Goal: Task Accomplishment & Management: Complete application form

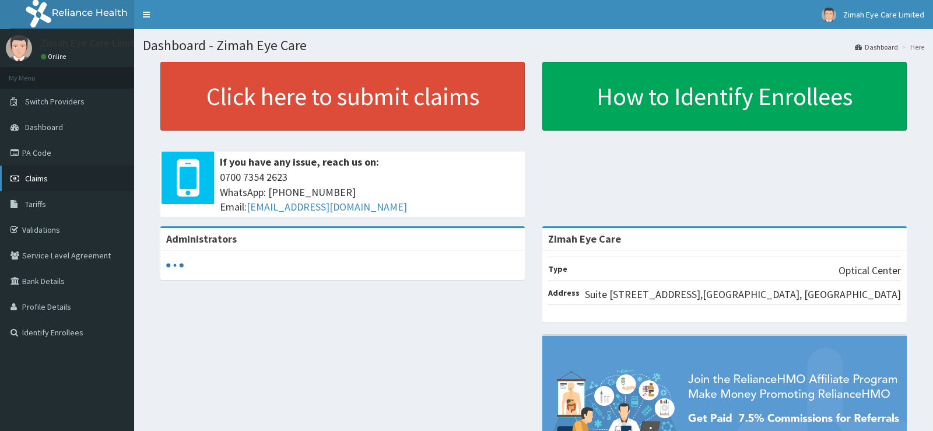
click at [56, 173] on link "Claims" at bounding box center [67, 179] width 134 height 26
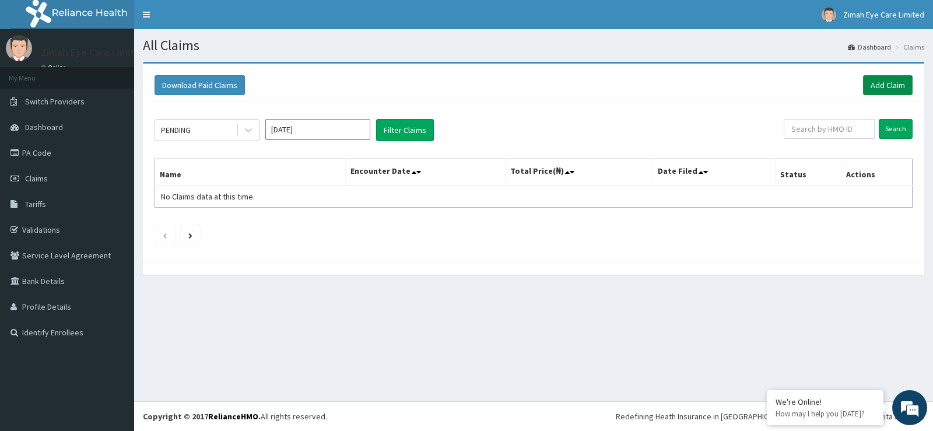
click at [889, 81] on link "Add Claim" at bounding box center [888, 85] width 50 height 20
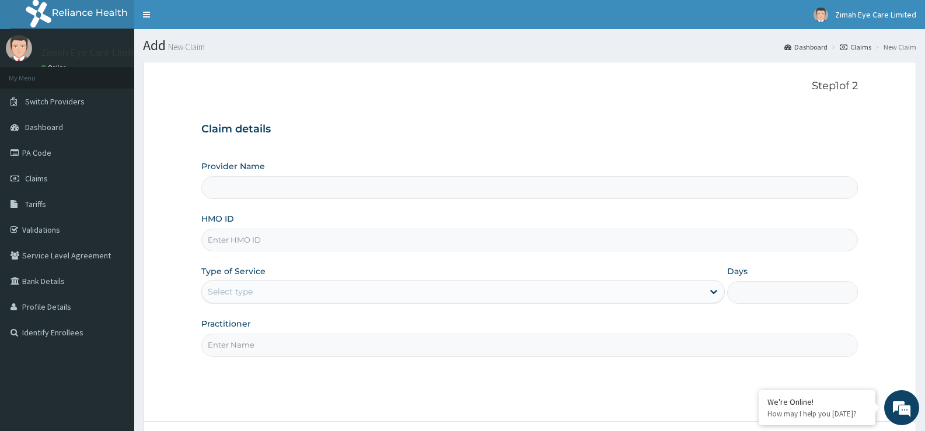
scroll to position [75, 0]
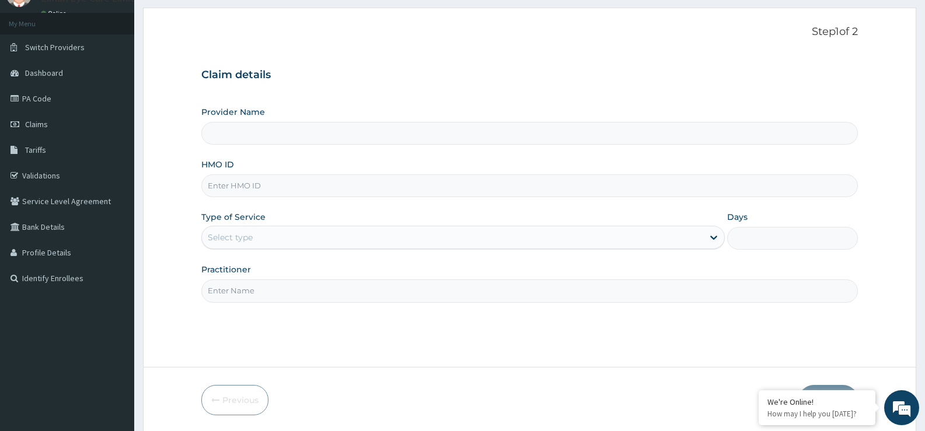
type input "Zimah Eye Care"
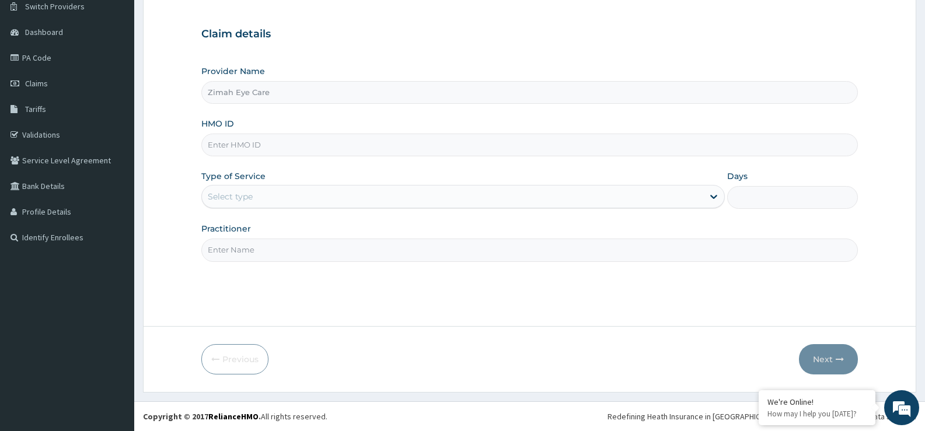
scroll to position [37, 0]
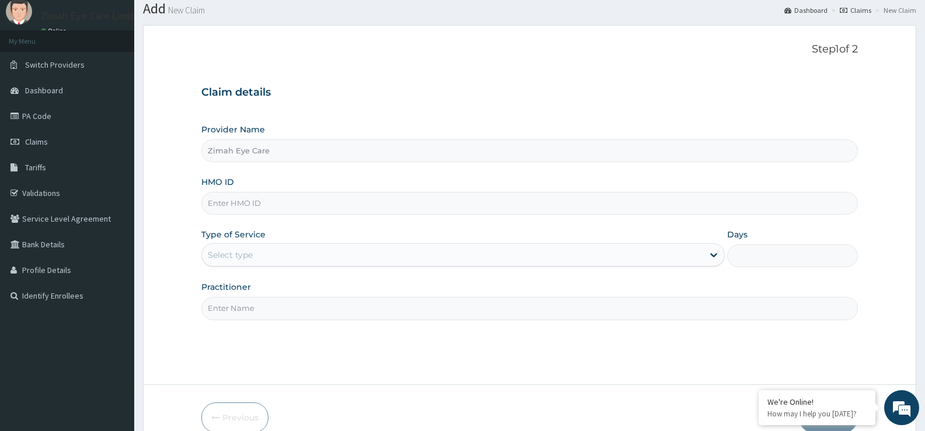
click at [418, 215] on input "HMO ID" at bounding box center [529, 203] width 656 height 23
click at [41, 139] on span "Claims" at bounding box center [36, 142] width 23 height 11
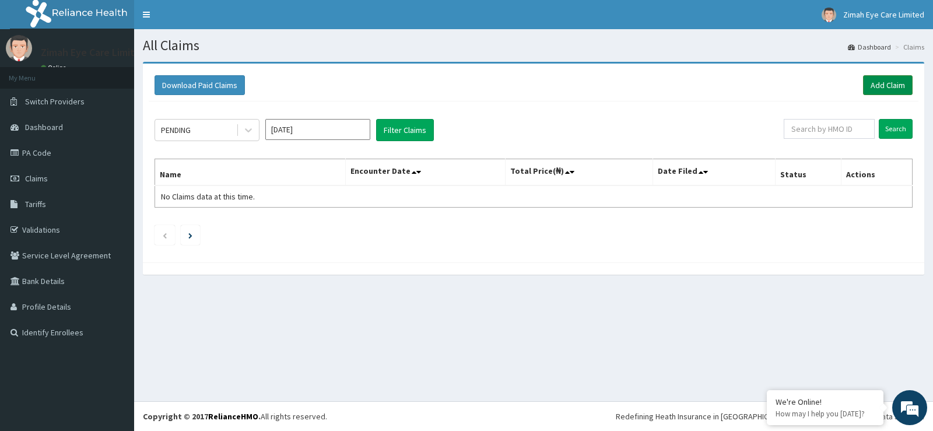
click at [888, 86] on link "Add Claim" at bounding box center [888, 85] width 50 height 20
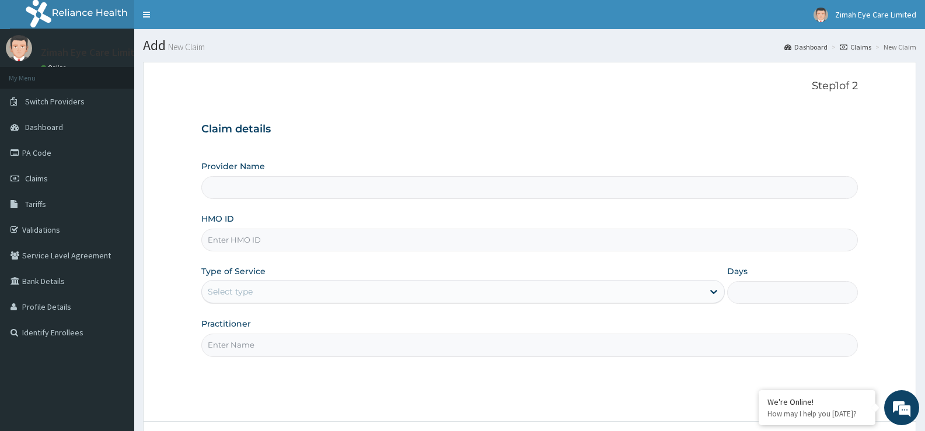
click at [233, 195] on input "Provider Name" at bounding box center [529, 187] width 656 height 23
type input "Zimah Eye Care"
click at [231, 236] on input "HMO ID" at bounding box center [529, 240] width 656 height 23
type input "SDI/10172/B"
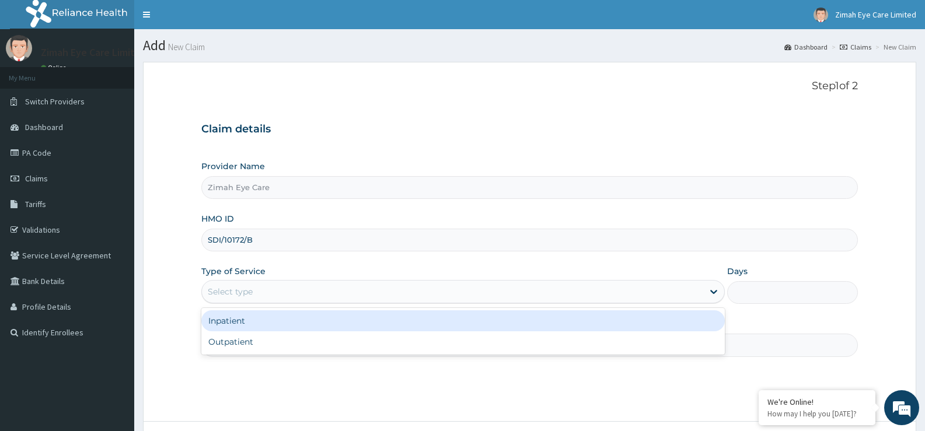
click at [271, 291] on div "Select type" at bounding box center [452, 291] width 501 height 19
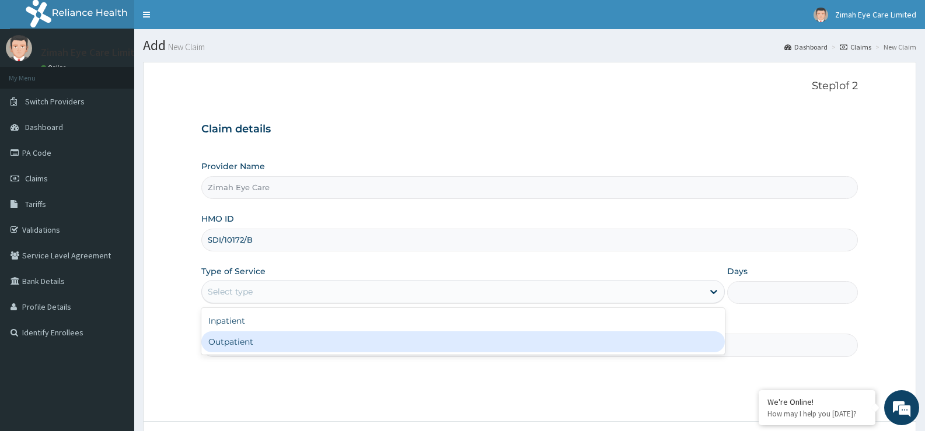
click at [250, 340] on div "Outpatient" at bounding box center [462, 341] width 523 height 21
type input "1"
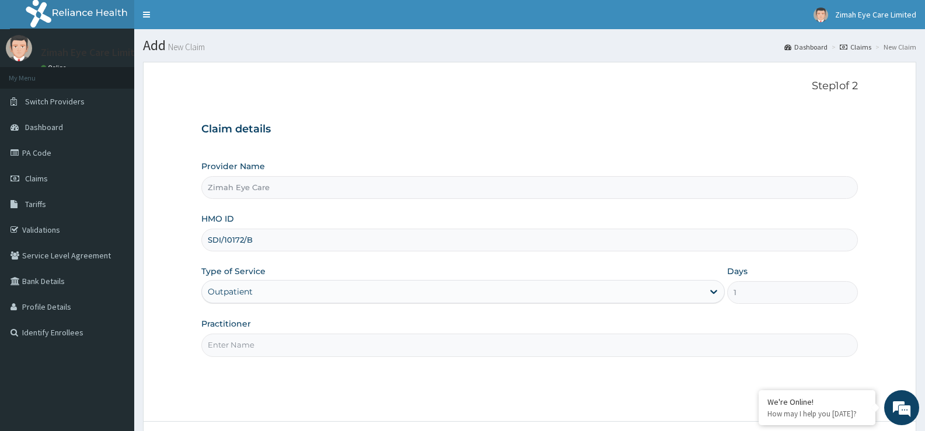
click at [271, 340] on input "Practitioner" at bounding box center [529, 345] width 656 height 23
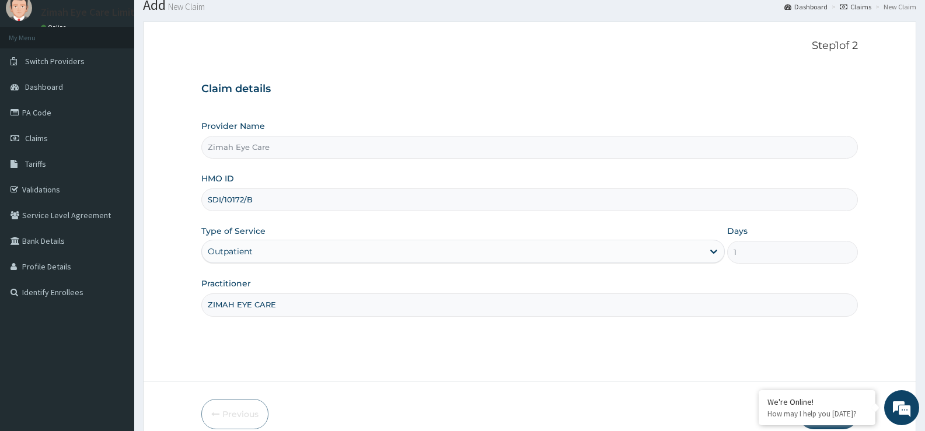
scroll to position [95, 0]
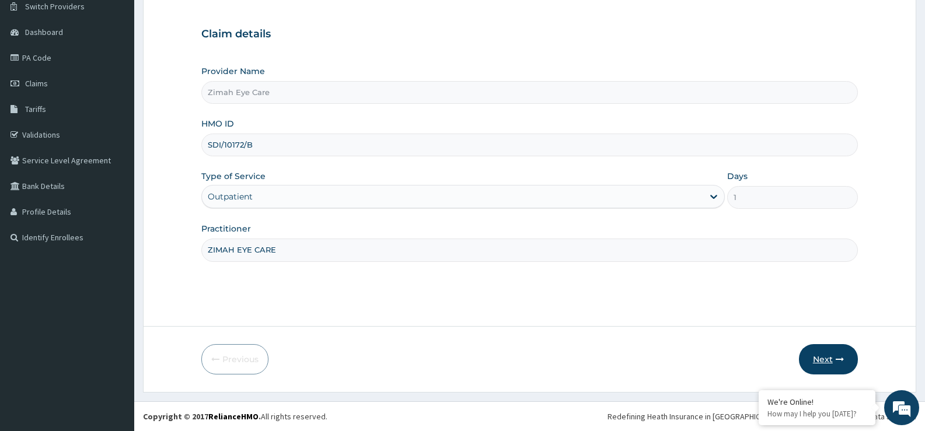
type input "ZIMAH EYE CARE"
click at [807, 357] on button "Next" at bounding box center [828, 359] width 59 height 30
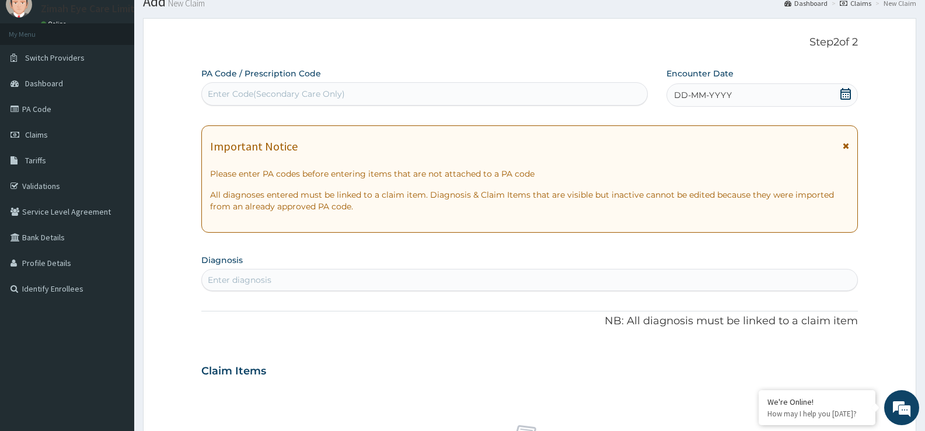
scroll to position [0, 0]
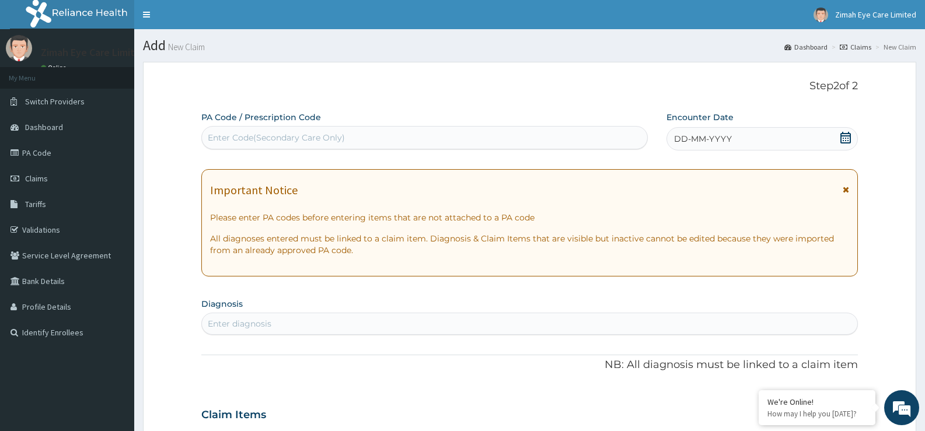
click at [312, 136] on div "Enter Code(Secondary Care Only)" at bounding box center [276, 138] width 137 height 12
click at [328, 137] on div "Enter Code(Secondary Care Only)" at bounding box center [276, 138] width 137 height 12
click at [49, 179] on link "Claims" at bounding box center [67, 179] width 134 height 26
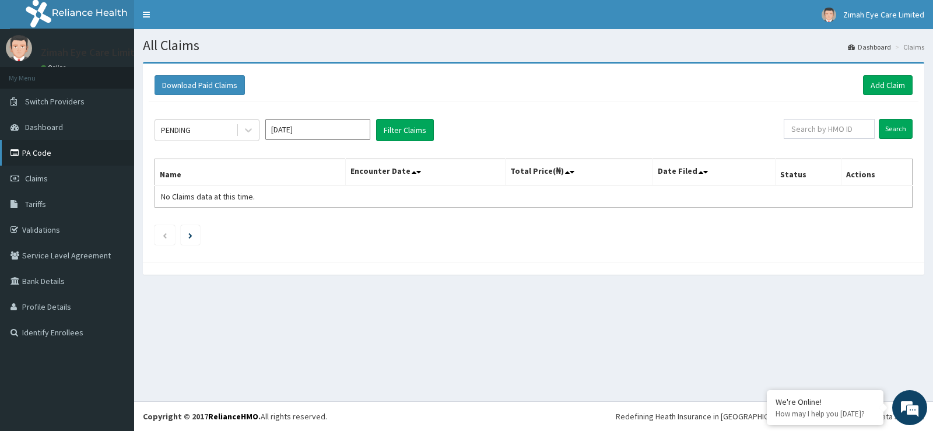
click at [48, 153] on link "PA Code" at bounding box center [67, 153] width 134 height 26
click at [881, 83] on link "Add Claim" at bounding box center [888, 85] width 50 height 20
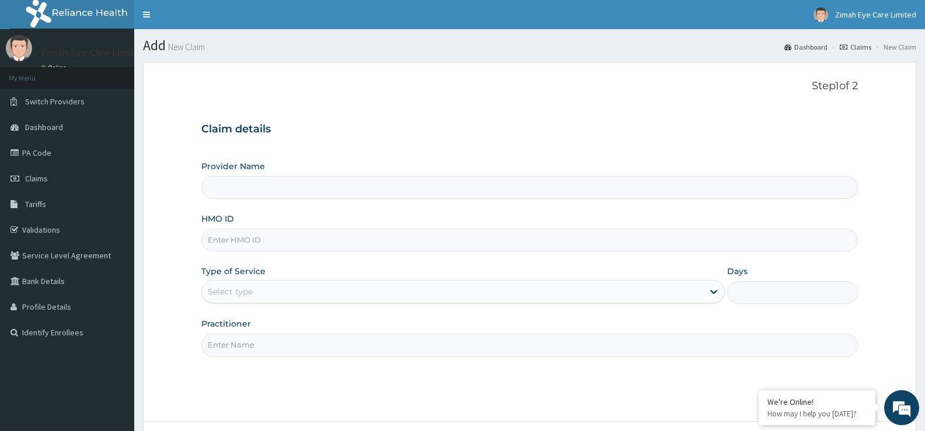
click at [440, 183] on input "Provider Name" at bounding box center [529, 187] width 656 height 23
click at [414, 190] on input "Provider Name" at bounding box center [529, 187] width 656 height 23
type input "Zimah Eye Care"
click at [397, 239] on input "HMO ID" at bounding box center [529, 240] width 656 height 23
type input "SDI/10172/A"
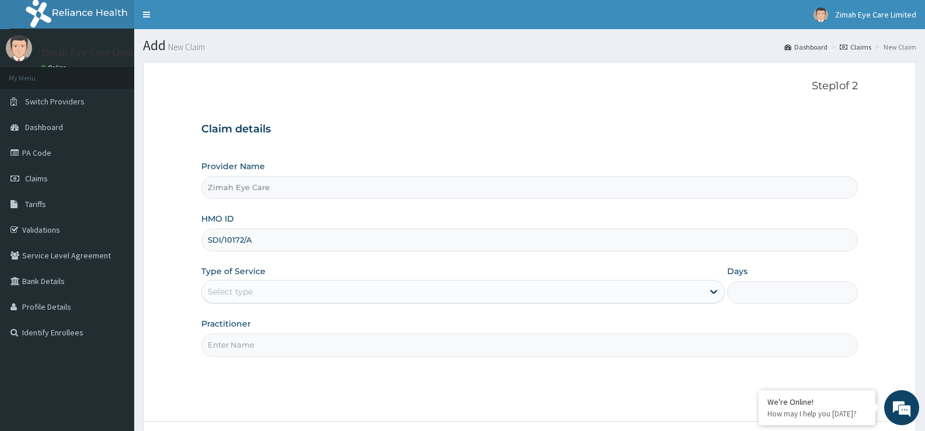
click at [495, 274] on div "Type of Service Select type" at bounding box center [462, 284] width 523 height 39
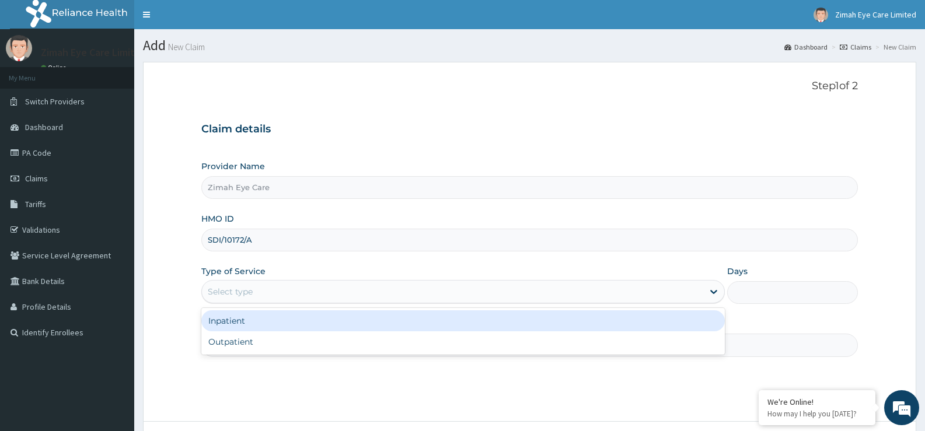
click at [305, 295] on div "Select type" at bounding box center [452, 291] width 501 height 19
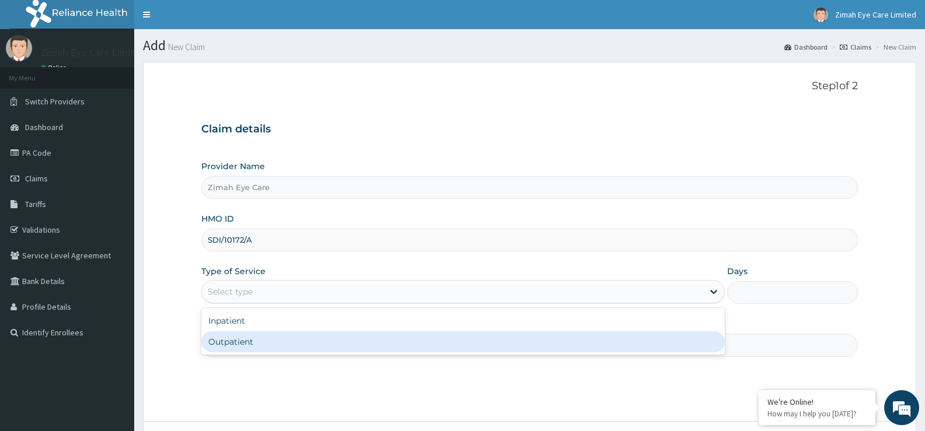
click at [298, 344] on div "Outpatient" at bounding box center [462, 341] width 523 height 21
type input "1"
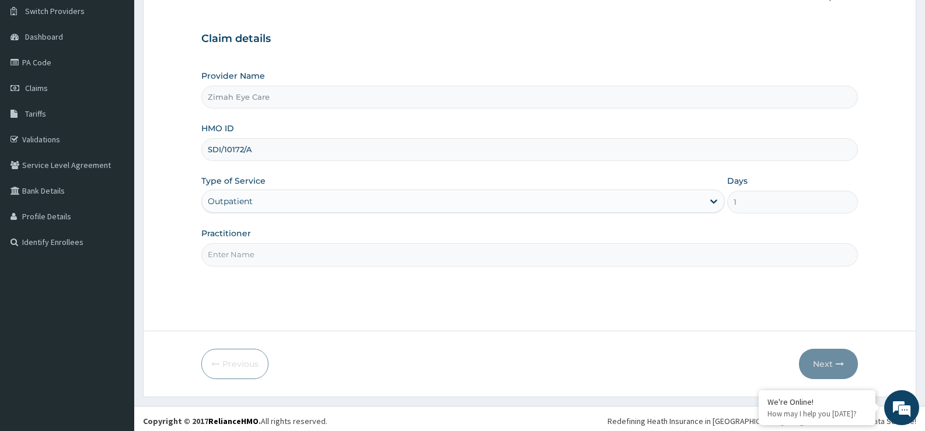
scroll to position [95, 0]
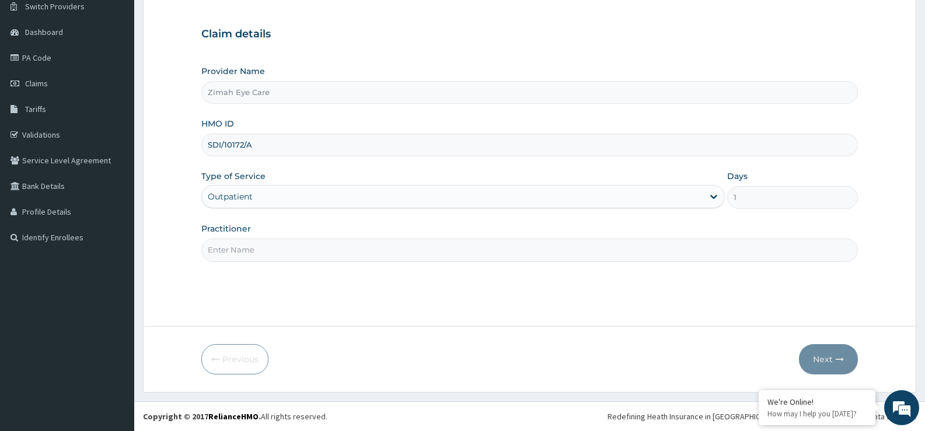
click at [377, 255] on input "Practitioner" at bounding box center [529, 250] width 656 height 23
type input "ZIMAH EYE CARE"
click at [844, 363] on button "Next" at bounding box center [828, 359] width 59 height 30
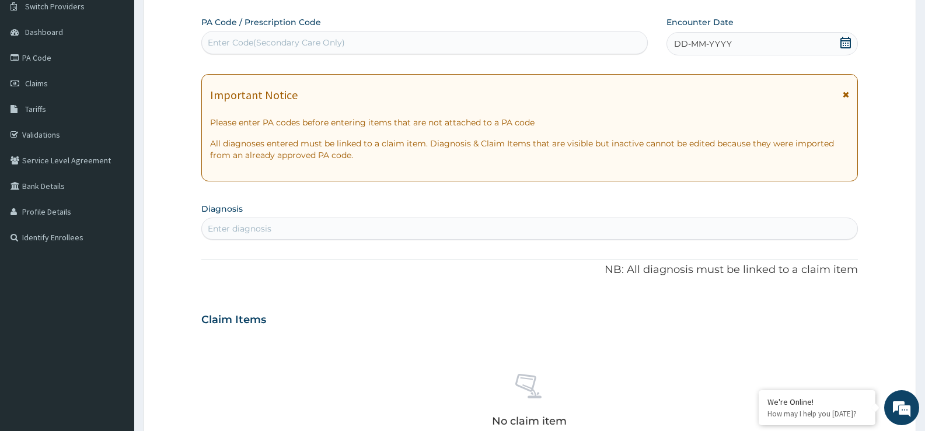
scroll to position [0, 0]
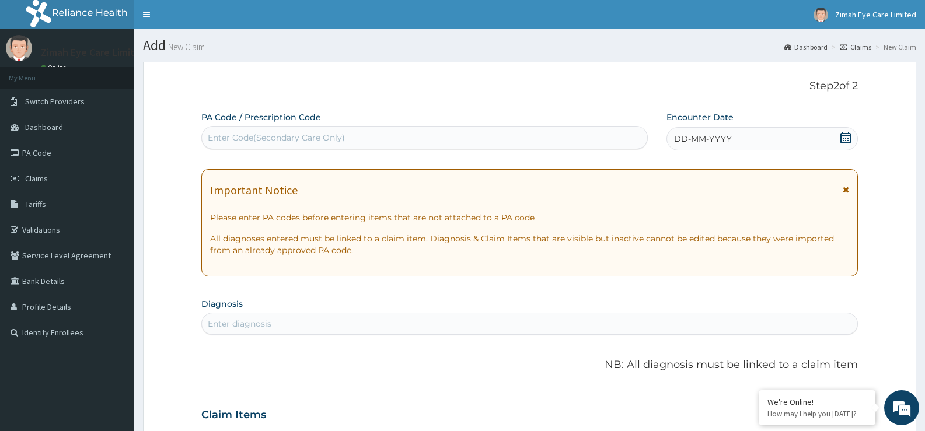
click at [426, 130] on div "Enter Code(Secondary Care Only)" at bounding box center [424, 137] width 445 height 19
drag, startPoint x: 425, startPoint y: 132, endPoint x: 302, endPoint y: 135, distance: 123.1
click at [302, 135] on div "Enter Code(Secondary Care Only)" at bounding box center [276, 138] width 137 height 12
paste input "PA/56C127"
type input "PA/56C127"
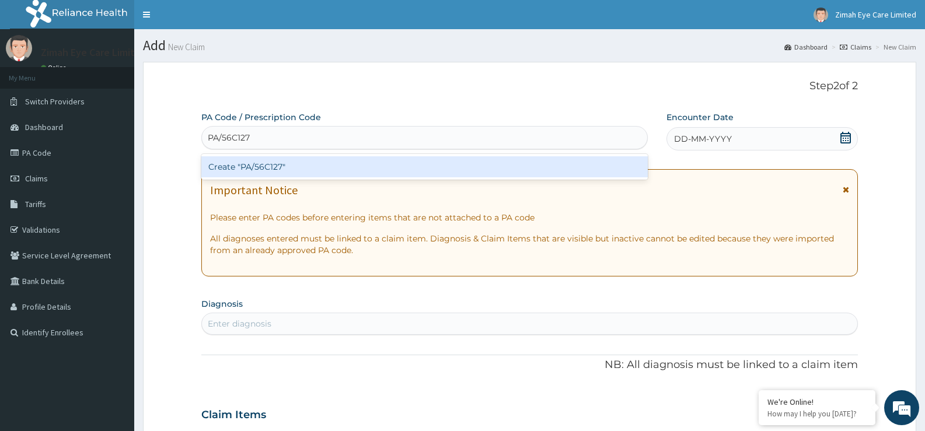
click at [396, 167] on div "Create "PA/56C127"" at bounding box center [424, 166] width 446 height 21
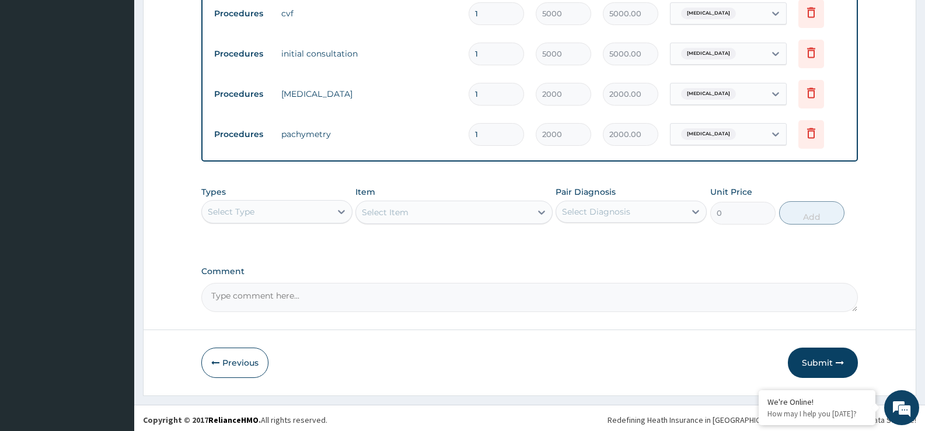
scroll to position [717, 0]
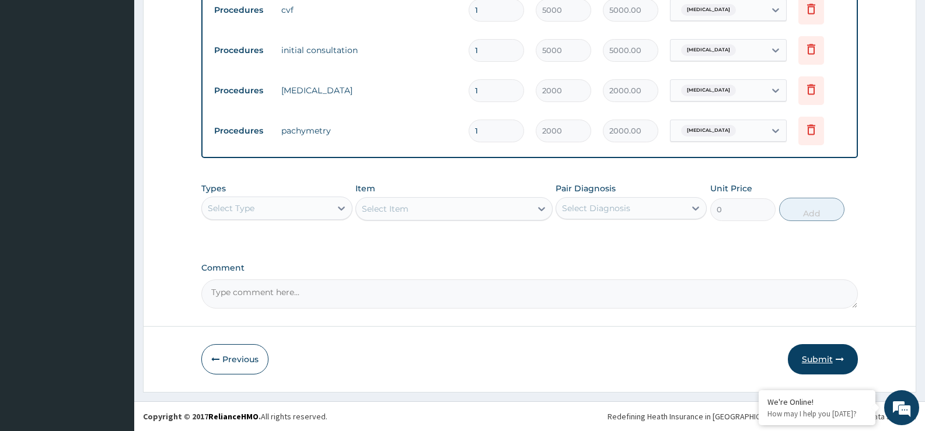
click at [831, 361] on button "Submit" at bounding box center [823, 359] width 70 height 30
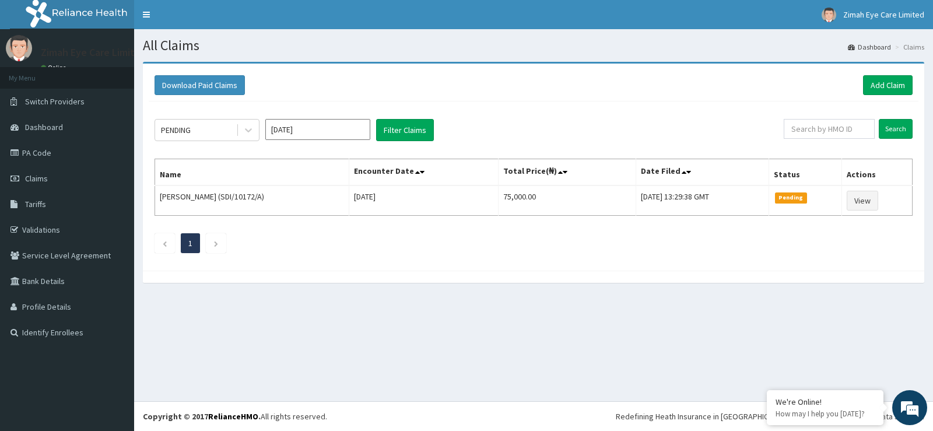
click at [817, 351] on div "All Claims Dashboard Claims Download Paid Claims Add Claim × Note you can only …" at bounding box center [533, 215] width 799 height 372
click at [876, 88] on link "Add Claim" at bounding box center [888, 85] width 50 height 20
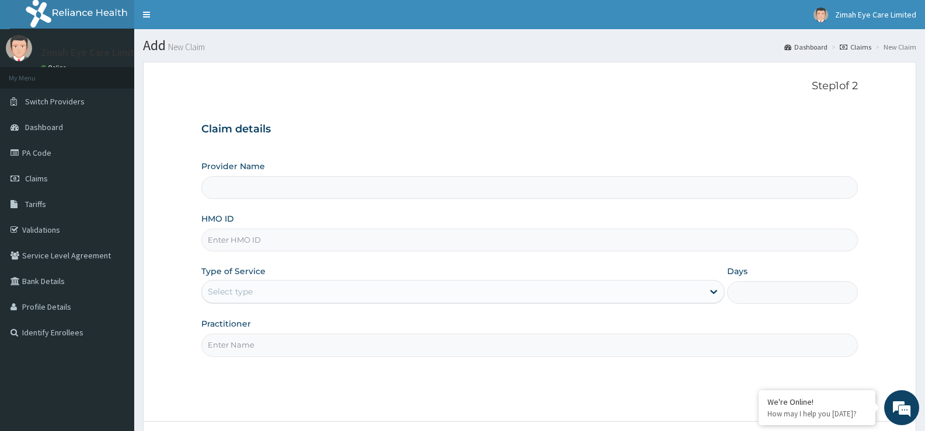
type input "Zimah Eye Care"
click at [433, 241] on input "HMO ID" at bounding box center [529, 240] width 656 height 23
type input "SDI/10172/A"
click at [450, 293] on div "Select type" at bounding box center [452, 291] width 501 height 19
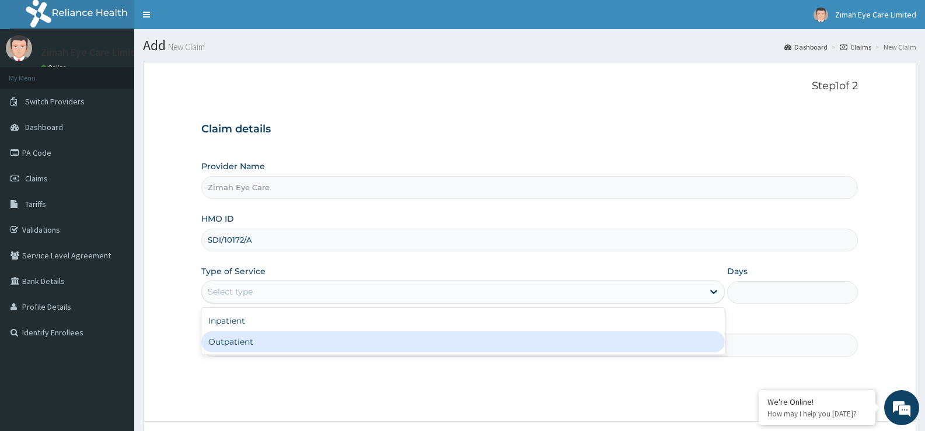
click at [440, 337] on div "Outpatient" at bounding box center [462, 341] width 523 height 21
type input "1"
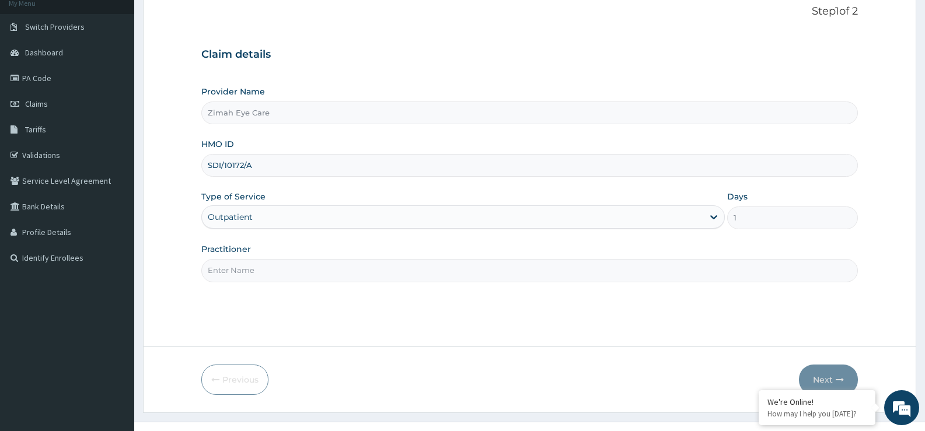
scroll to position [95, 0]
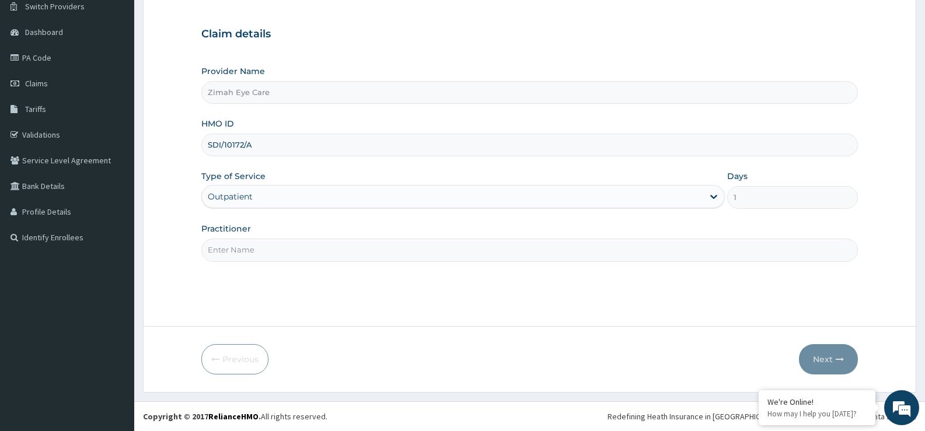
click at [439, 254] on input "Practitioner" at bounding box center [529, 250] width 656 height 23
type input "ZIMAH EYE CARE"
click at [833, 359] on button "Next" at bounding box center [828, 359] width 59 height 30
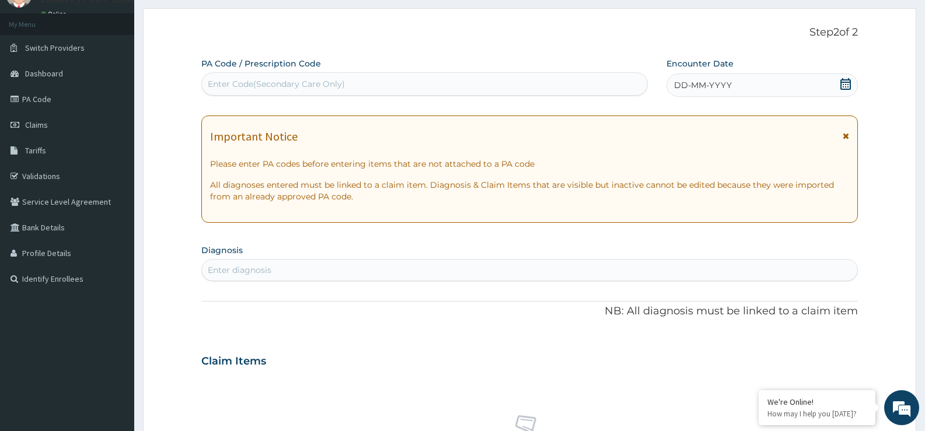
scroll to position [0, 0]
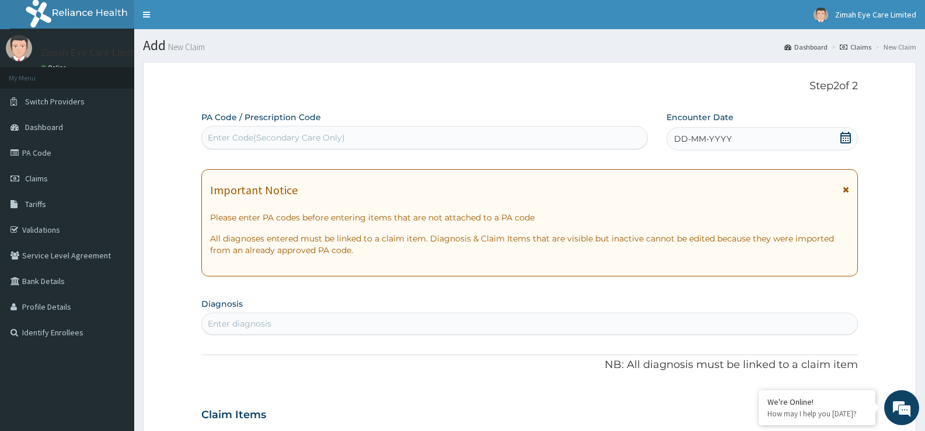
click at [369, 130] on div "Enter Code(Secondary Care Only)" at bounding box center [424, 137] width 445 height 19
paste input "PA/3721EB"
type input "PA/3721EB"
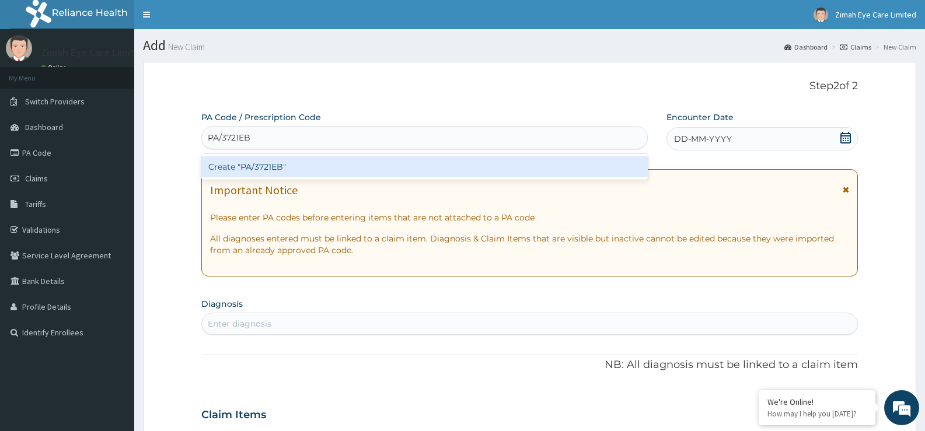
click at [400, 166] on div "Create "PA/3721EB"" at bounding box center [424, 166] width 446 height 21
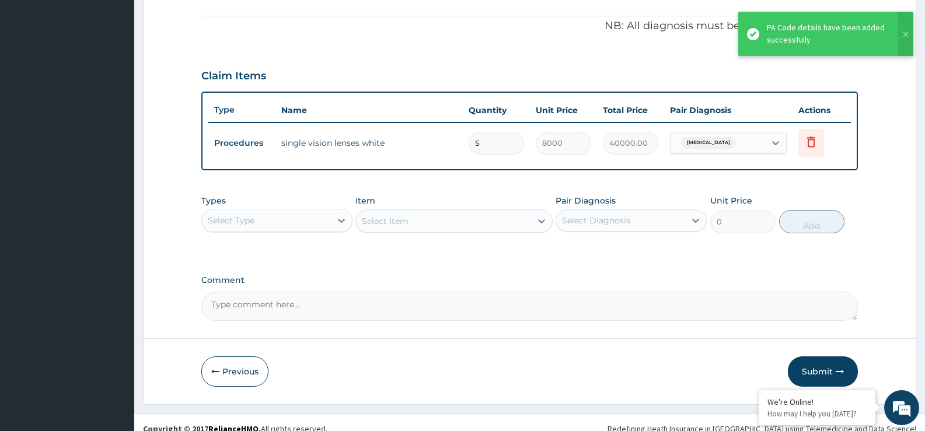
scroll to position [355, 0]
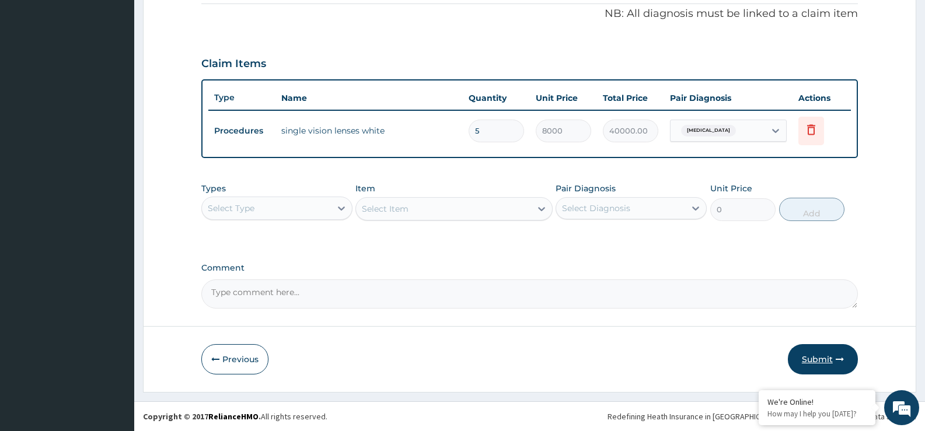
click at [822, 361] on button "Submit" at bounding box center [823, 359] width 70 height 30
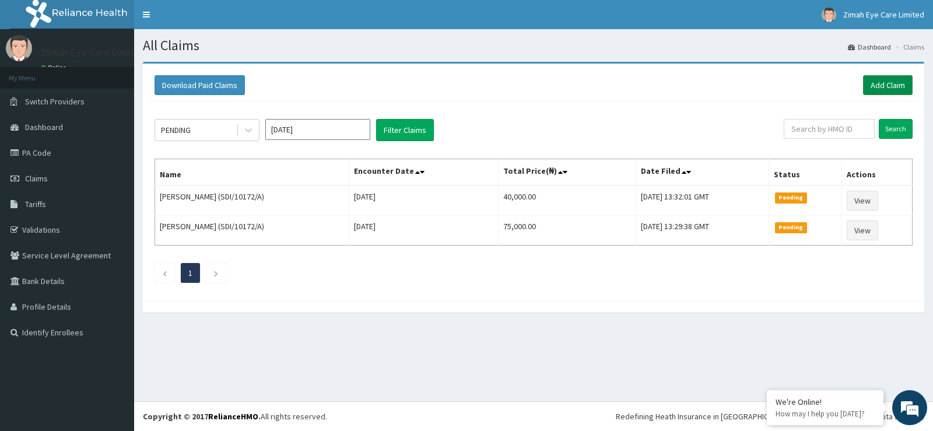
click at [880, 86] on link "Add Claim" at bounding box center [888, 85] width 50 height 20
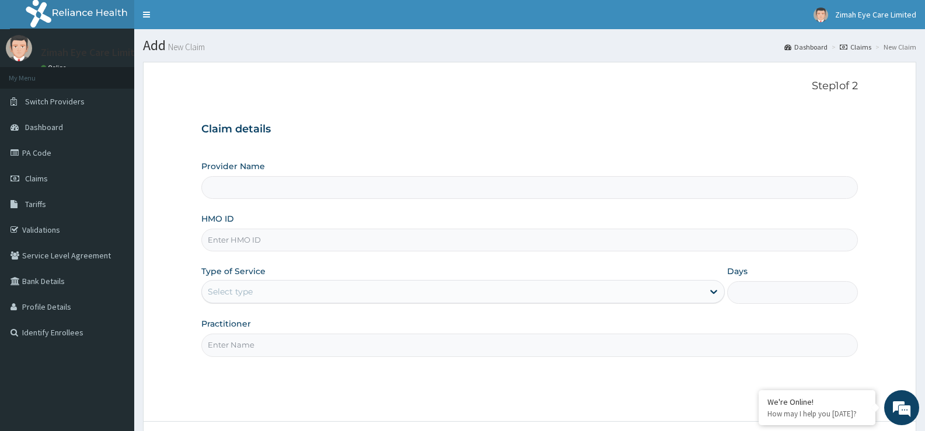
click at [336, 187] on input "Provider Name" at bounding box center [529, 187] width 656 height 23
type input "Zimah Eye Care"
click at [382, 239] on input "HMO ID" at bounding box center [529, 240] width 656 height 23
type input "SDI/10172/B"
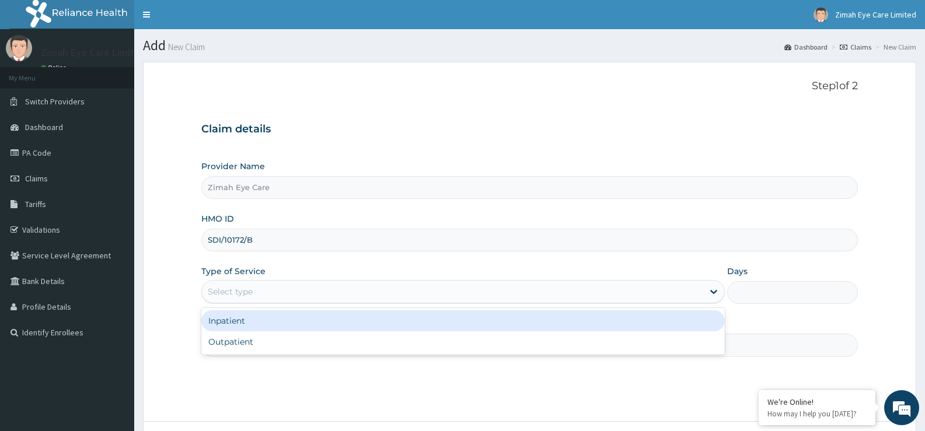
click at [328, 291] on div "Select type" at bounding box center [452, 291] width 501 height 19
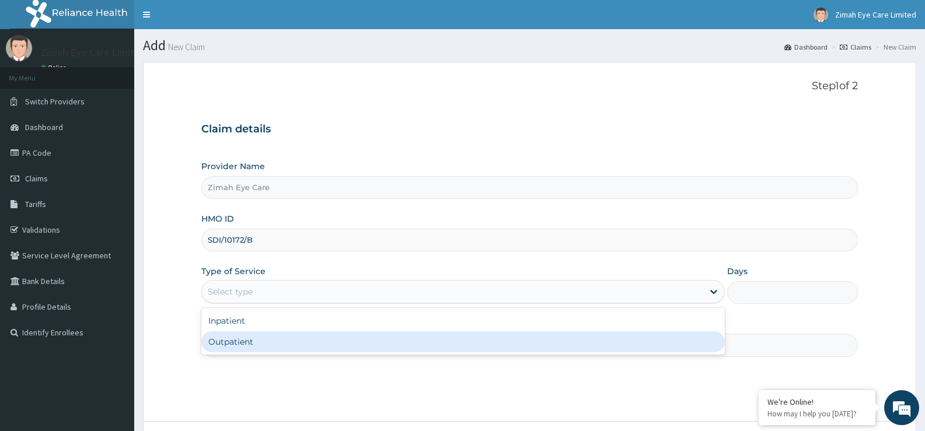
click at [331, 343] on div "Outpatient" at bounding box center [462, 341] width 523 height 21
type input "1"
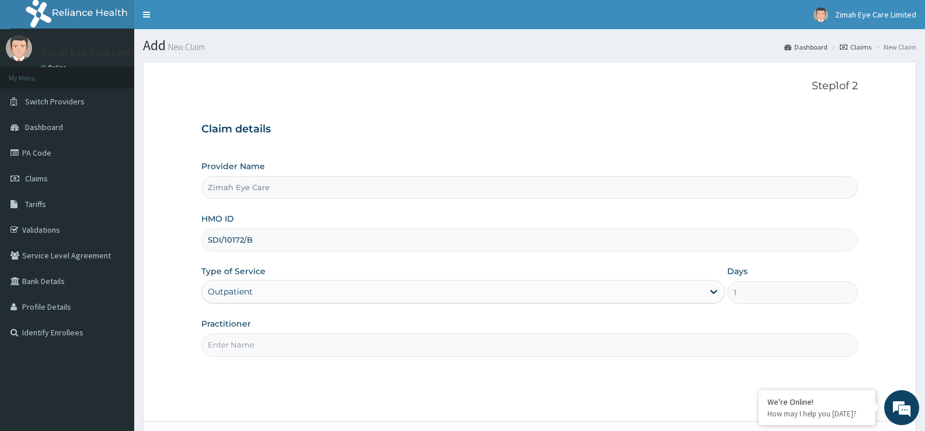
click at [470, 348] on input "Practitioner" at bounding box center [529, 345] width 656 height 23
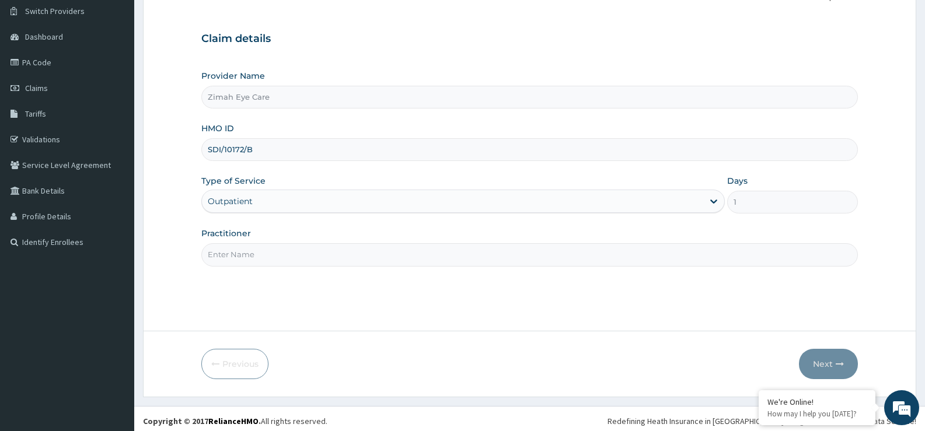
scroll to position [95, 0]
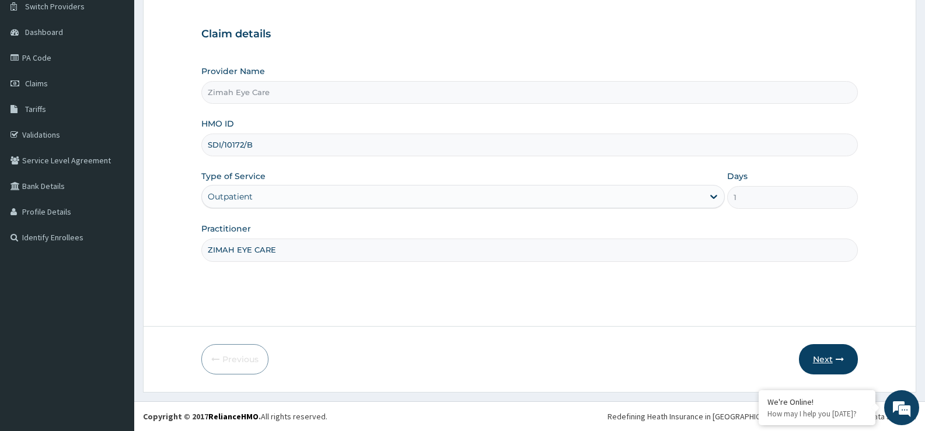
type input "ZIMAH EYE CARE"
click at [842, 353] on button "Next" at bounding box center [828, 359] width 59 height 30
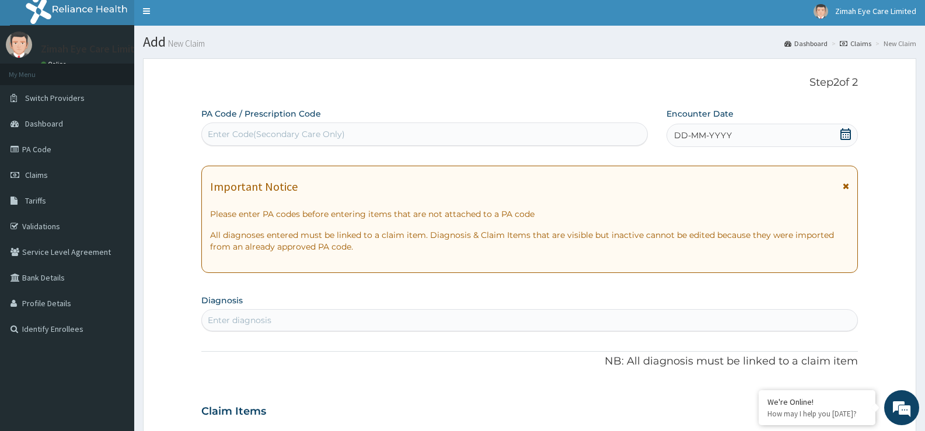
scroll to position [0, 0]
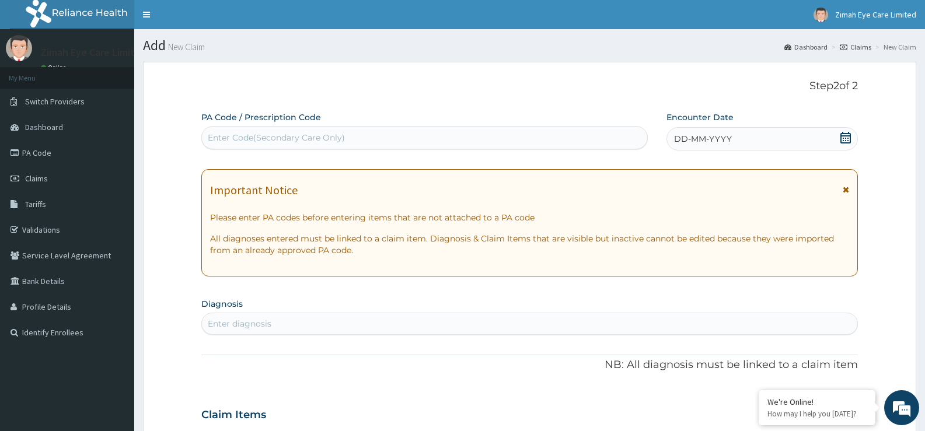
click at [388, 137] on div "Enter Code(Secondary Care Only)" at bounding box center [424, 137] width 445 height 19
paste input "PA/374E5B"
type input "PA/374E5B"
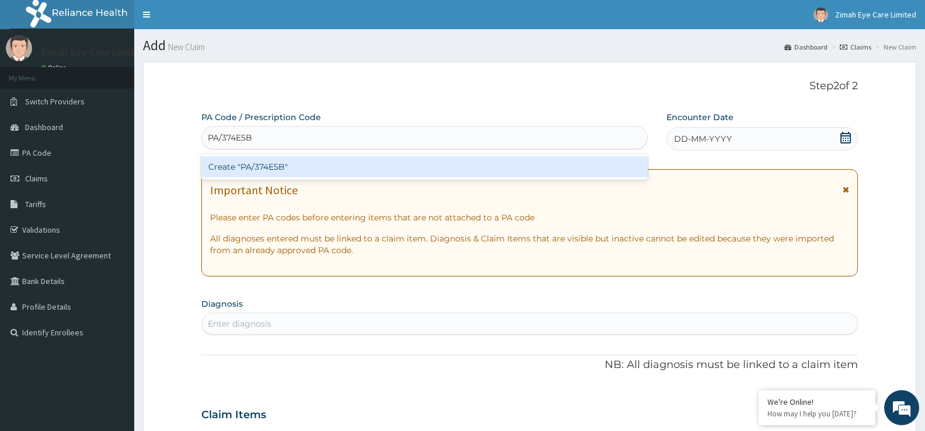
click at [515, 169] on div "Create "PA/374E5B"" at bounding box center [424, 166] width 446 height 21
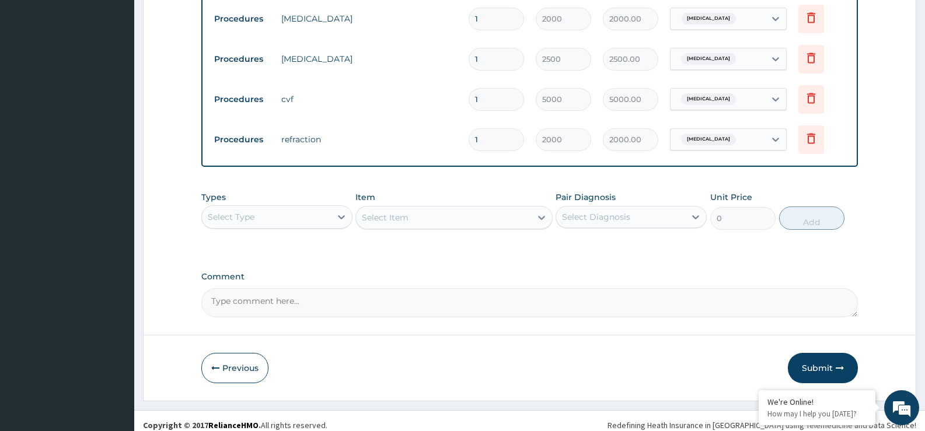
scroll to position [757, 0]
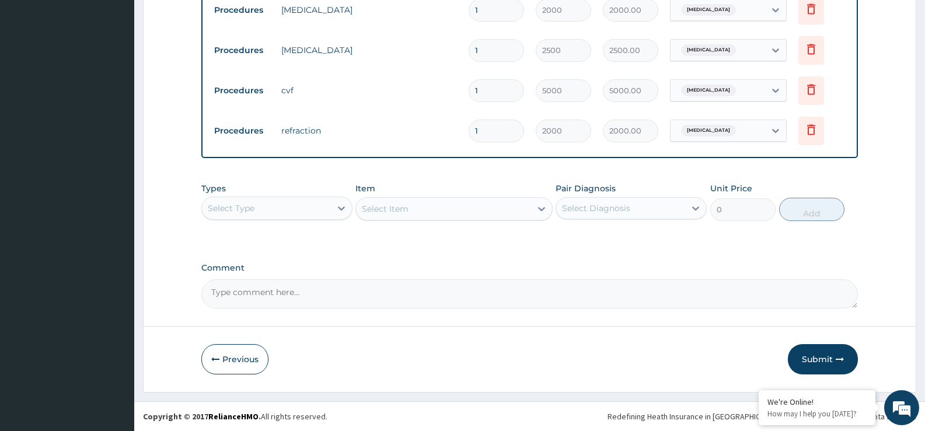
click at [293, 211] on div "Select Type" at bounding box center [266, 208] width 129 height 19
click at [463, 239] on div "Types Select Type Item Select Item Pair Diagnosis Select Diagnosis Unit Price 0…" at bounding box center [529, 211] width 656 height 68
click at [831, 363] on button "Submit" at bounding box center [823, 359] width 70 height 30
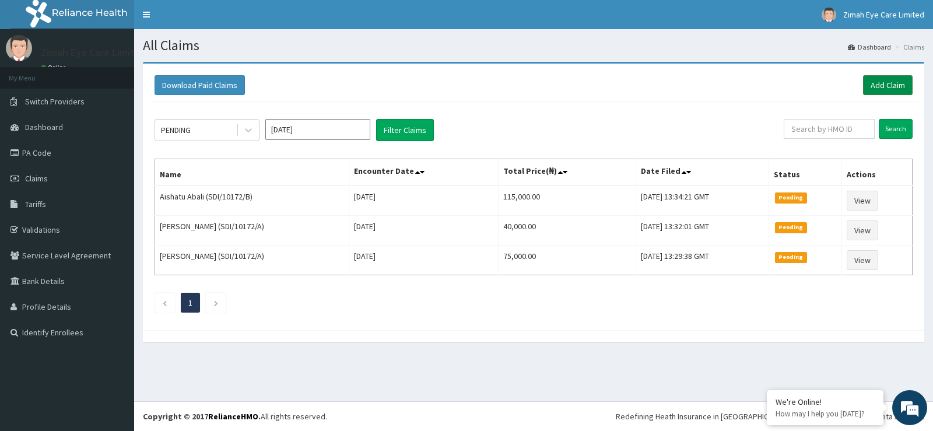
click at [878, 85] on link "Add Claim" at bounding box center [888, 85] width 50 height 20
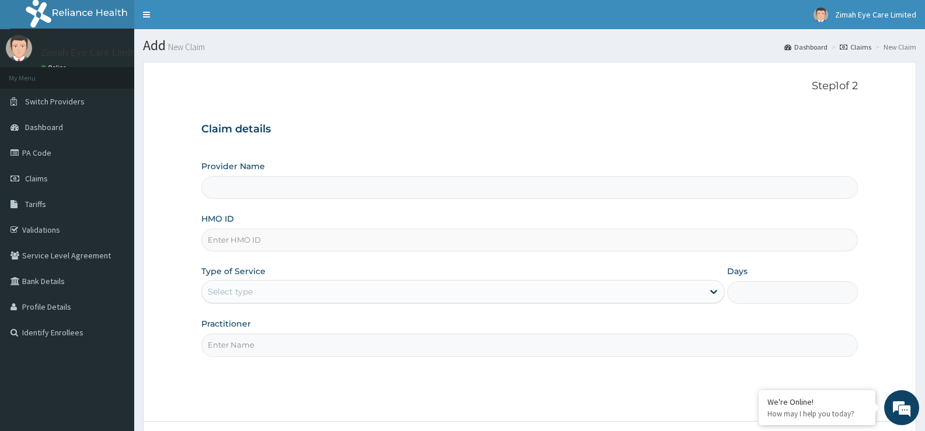
type input "Zimah Eye Care"
click at [486, 246] on input "HMO ID" at bounding box center [529, 240] width 656 height 23
type input "SDI/10172/C"
click at [418, 304] on div "Type of Service Select type" at bounding box center [462, 284] width 523 height 39
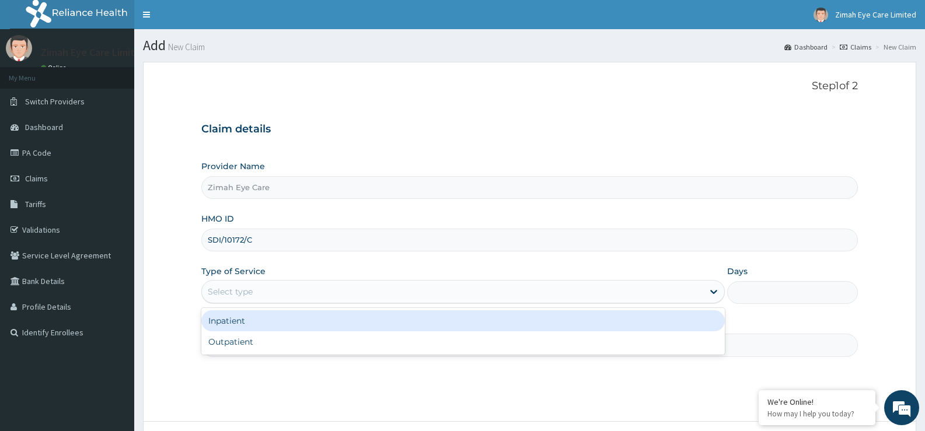
click at [455, 284] on div "Select type" at bounding box center [452, 291] width 501 height 19
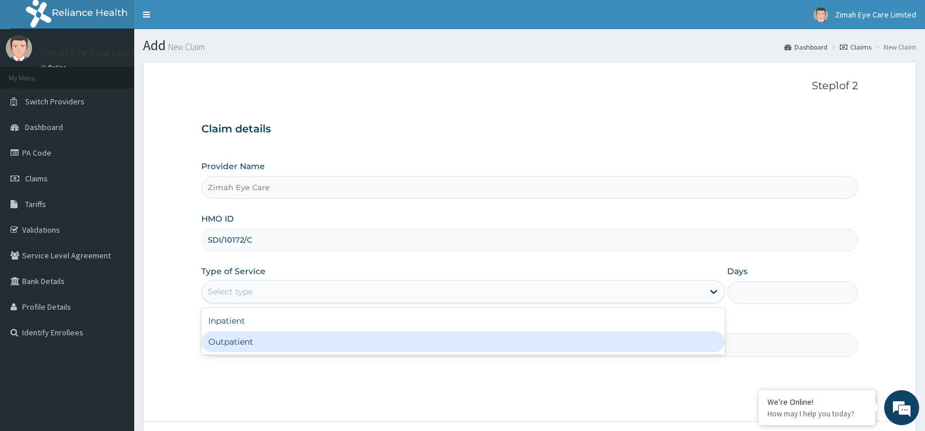
click at [463, 344] on div "Outpatient" at bounding box center [462, 341] width 523 height 21
type input "1"
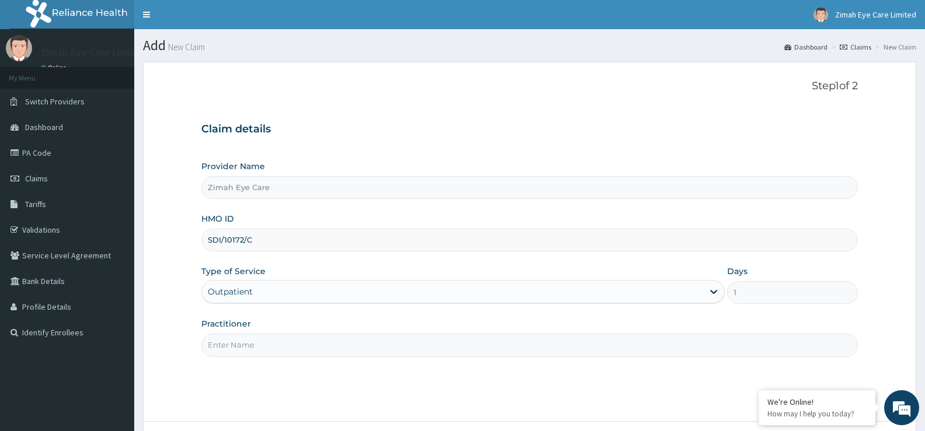
click at [591, 344] on input "Practitioner" at bounding box center [529, 345] width 656 height 23
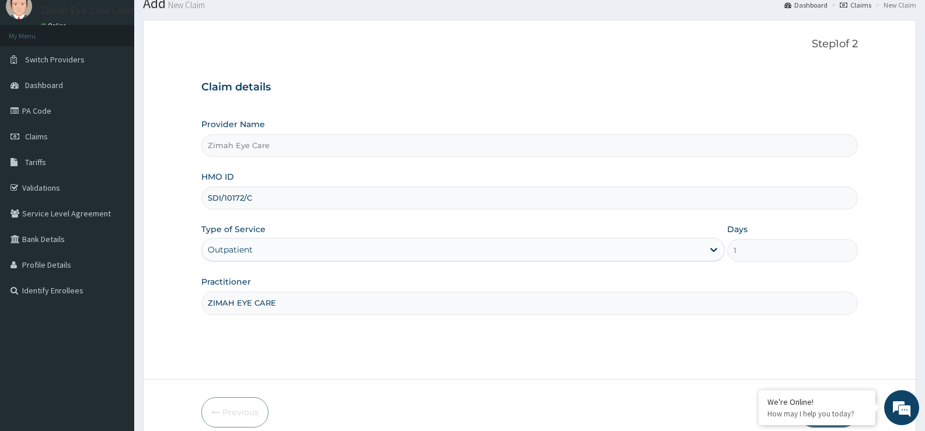
scroll to position [95, 0]
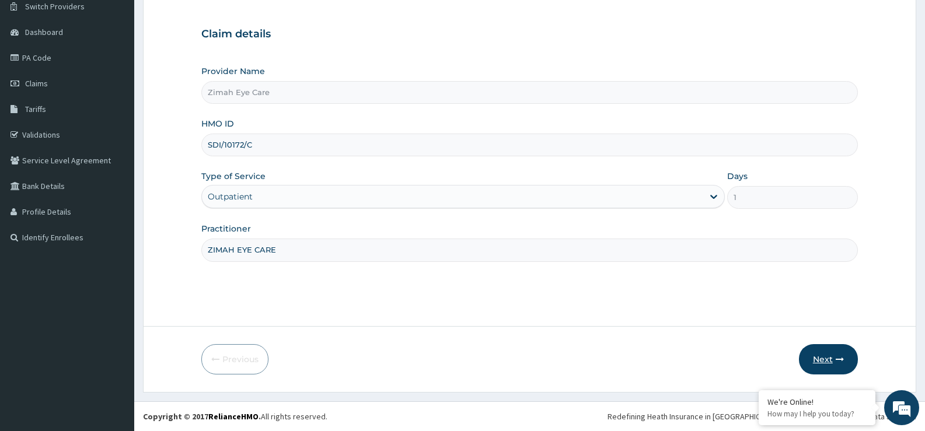
type input "ZIMAH EYE CARE"
click at [834, 356] on button "Next" at bounding box center [828, 359] width 59 height 30
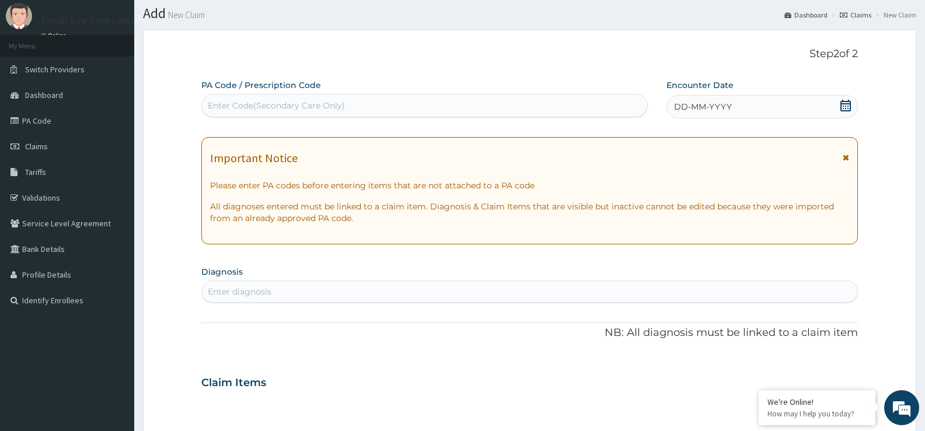
scroll to position [0, 0]
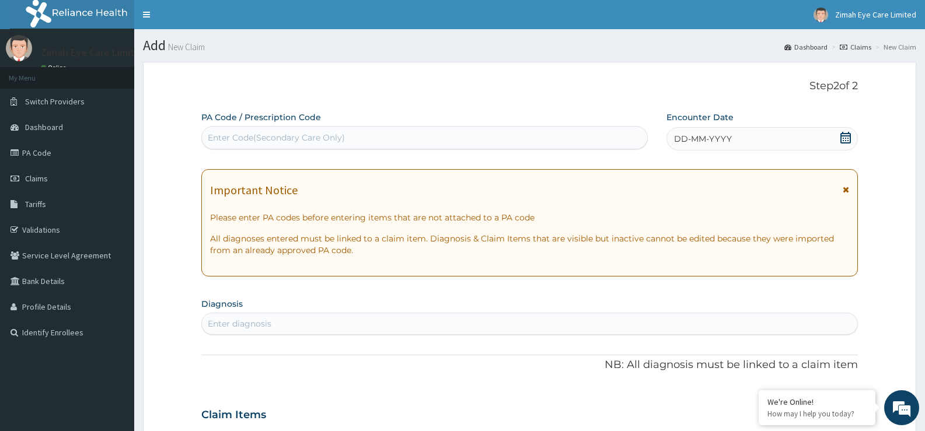
click at [425, 132] on div "Enter Code(Secondary Care Only)" at bounding box center [424, 137] width 445 height 19
paste input "PA/BF7376"
type input "PA/BF7376"
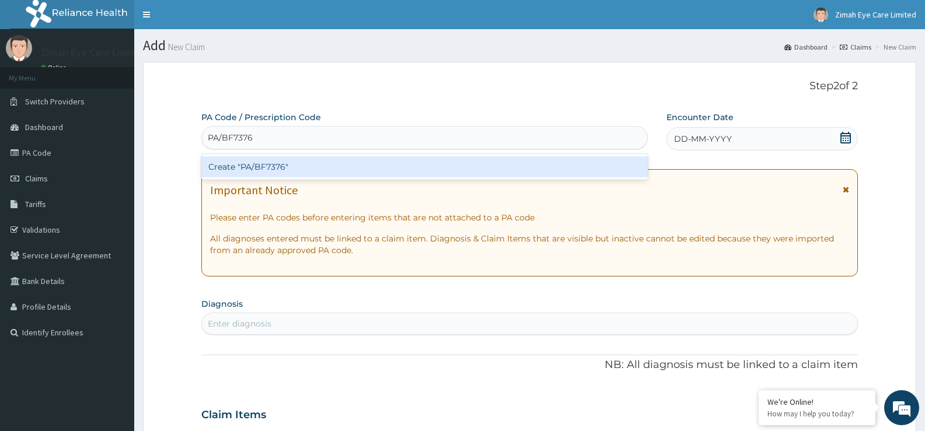
click at [445, 168] on div "Create "PA/BF7376"" at bounding box center [424, 166] width 446 height 21
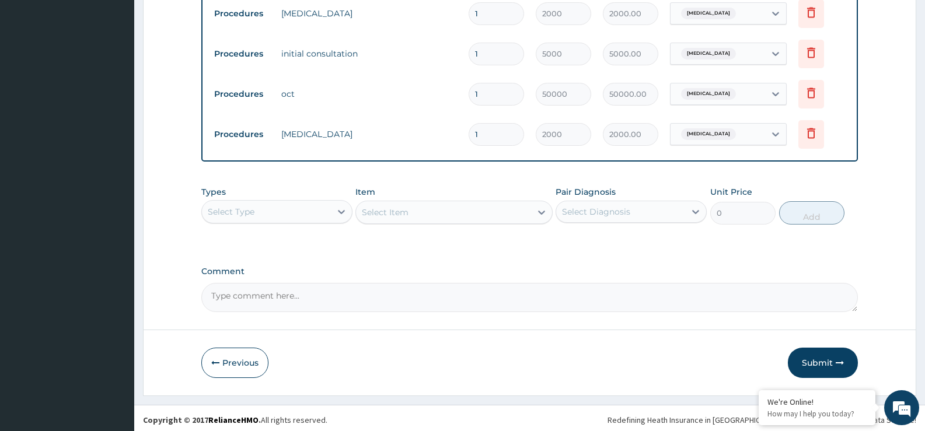
scroll to position [757, 0]
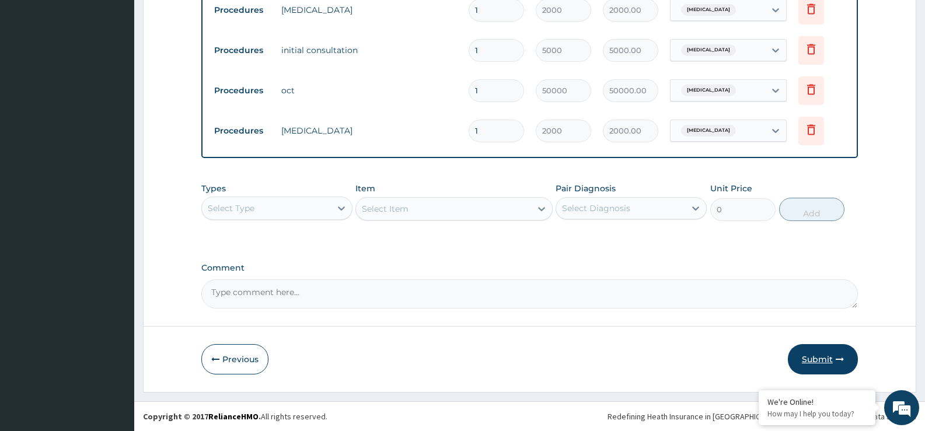
click at [827, 363] on button "Submit" at bounding box center [823, 359] width 70 height 30
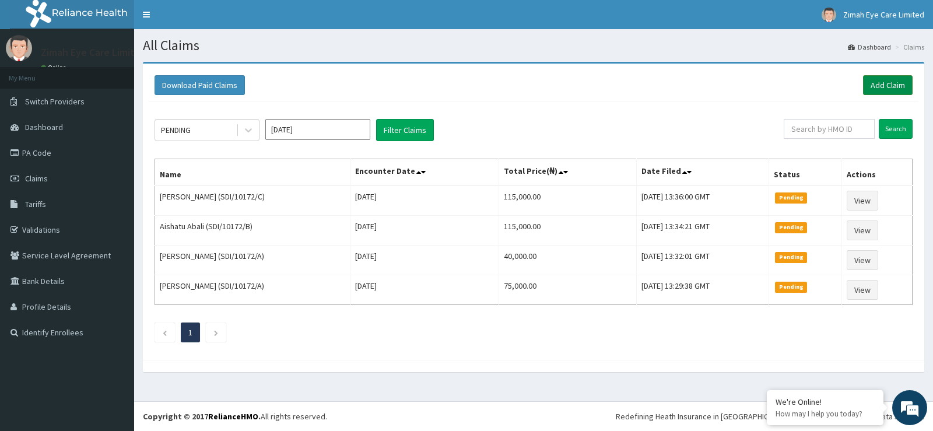
click at [877, 79] on link "Add Claim" at bounding box center [888, 85] width 50 height 20
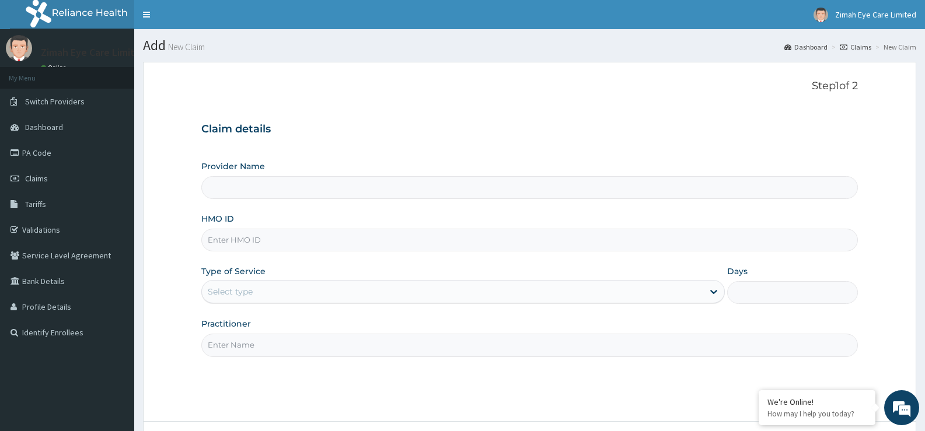
type input "Zimah Eye Care"
click at [580, 258] on div "Provider Name Zimah Eye Care HMO ID Type of Service Select type Days Practition…" at bounding box center [529, 258] width 656 height 196
click at [468, 239] on input "HMO ID" at bounding box center [529, 240] width 656 height 23
type input "SDI/10172/D"
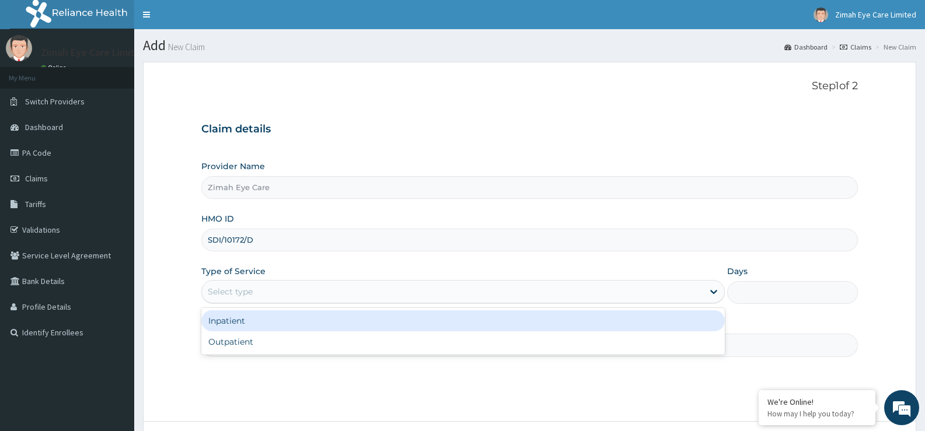
click at [341, 298] on div "Select type" at bounding box center [452, 291] width 501 height 19
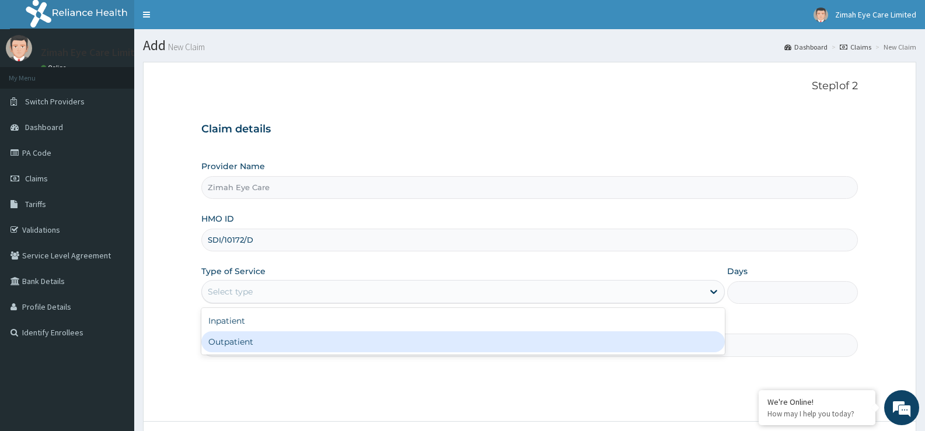
click at [334, 340] on div "Outpatient" at bounding box center [462, 341] width 523 height 21
type input "1"
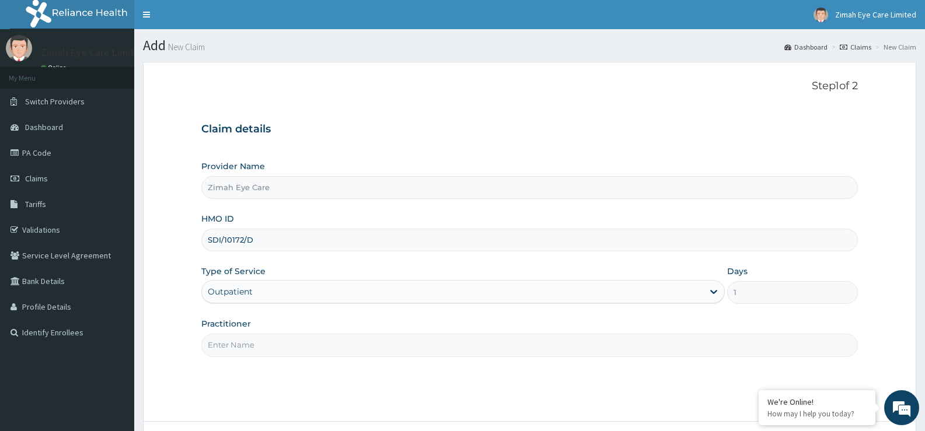
click at [335, 348] on input "Practitioner" at bounding box center [529, 345] width 656 height 23
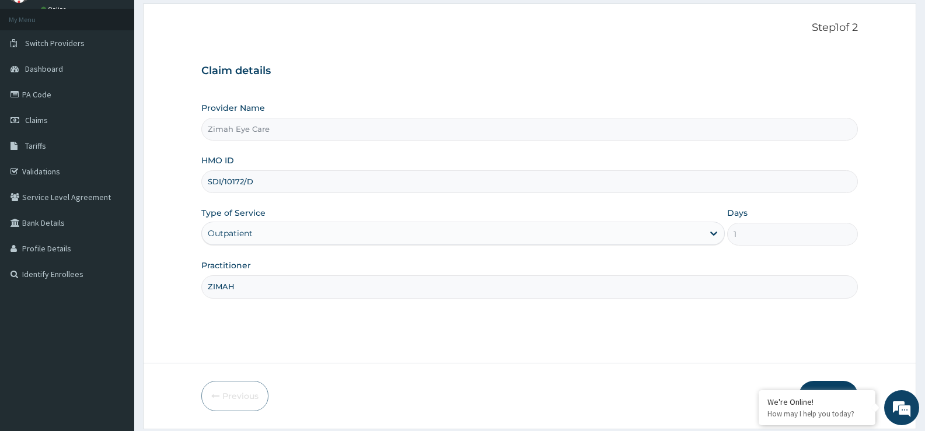
scroll to position [95, 0]
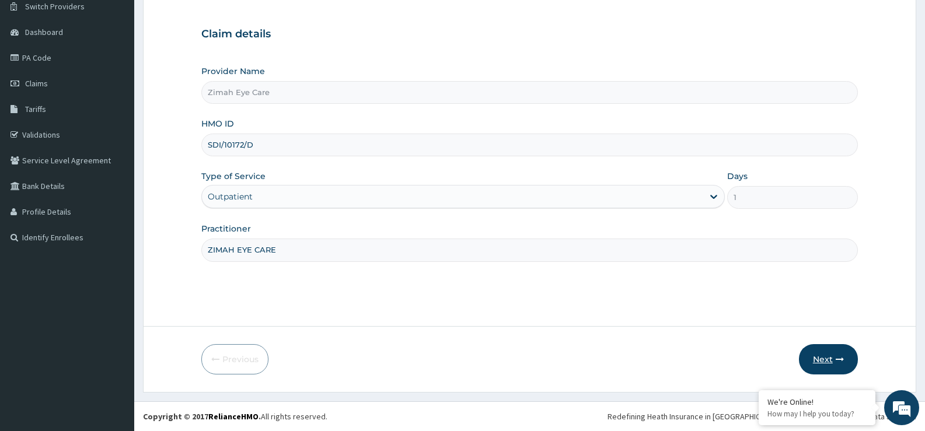
type input "ZIMAH EYE CARE"
click at [826, 366] on button "Next" at bounding box center [828, 359] width 59 height 30
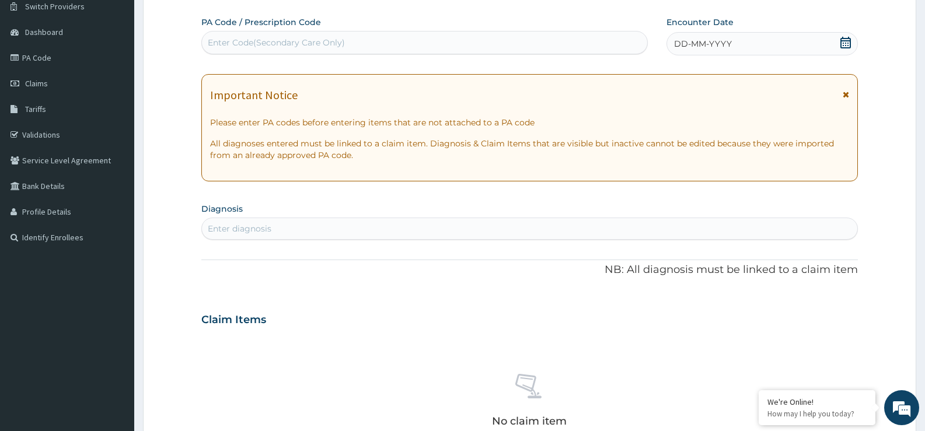
click at [826, 366] on div "No claim item" at bounding box center [529, 402] width 656 height 134
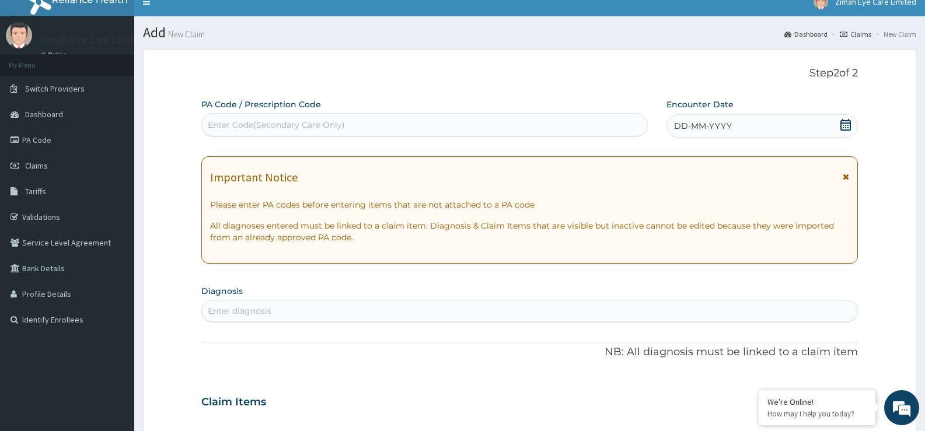
scroll to position [0, 0]
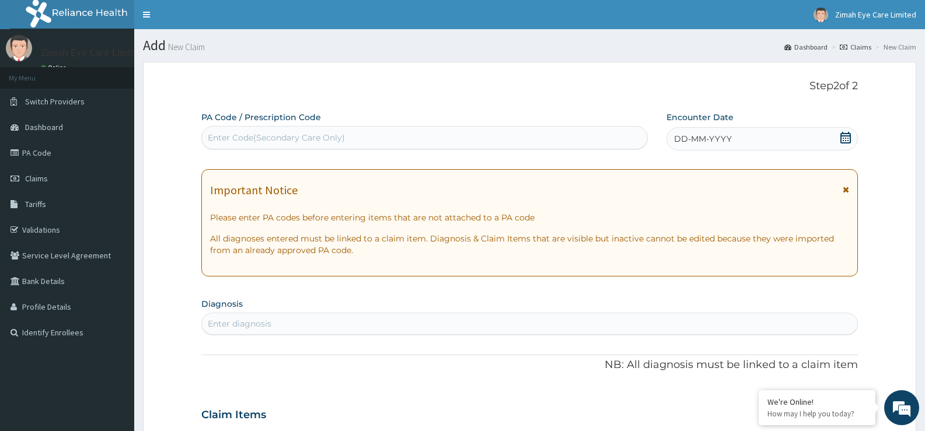
click at [391, 137] on div "Enter Code(Secondary Care Only)" at bounding box center [424, 137] width 445 height 19
paste input "PA/D2A93A"
type input "PA/D2A93A"
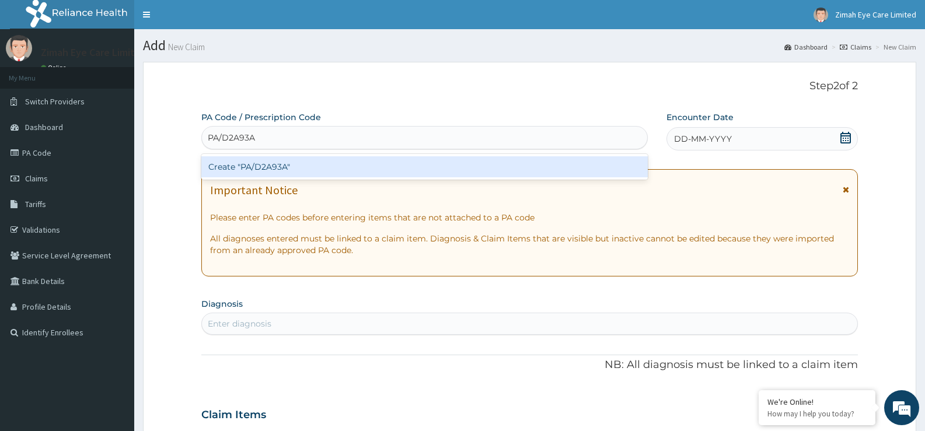
click at [451, 167] on div "Create "PA/D2A93A"" at bounding box center [424, 166] width 446 height 21
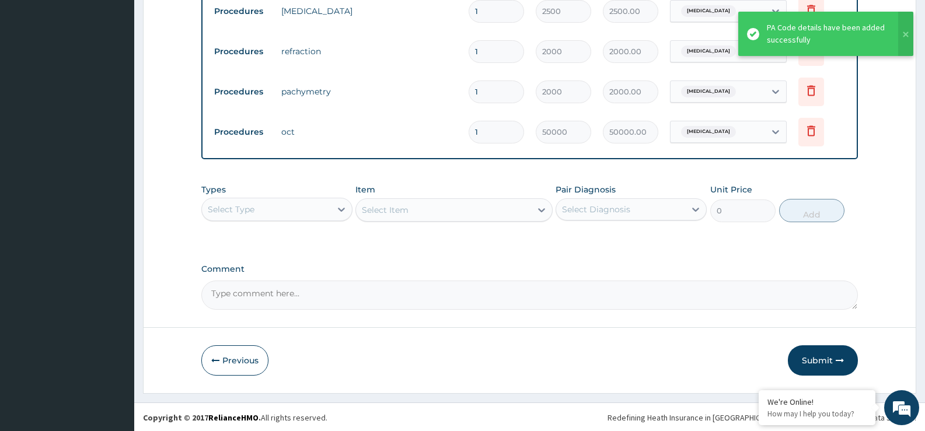
scroll to position [757, 0]
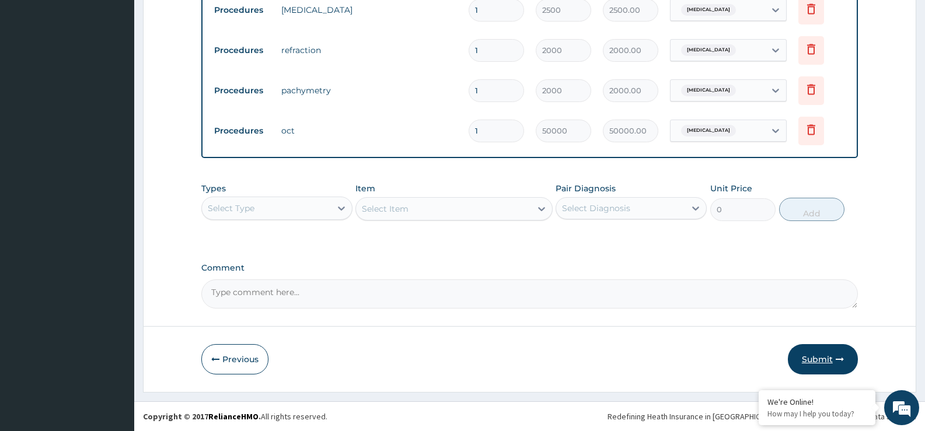
click at [834, 362] on button "Submit" at bounding box center [823, 359] width 70 height 30
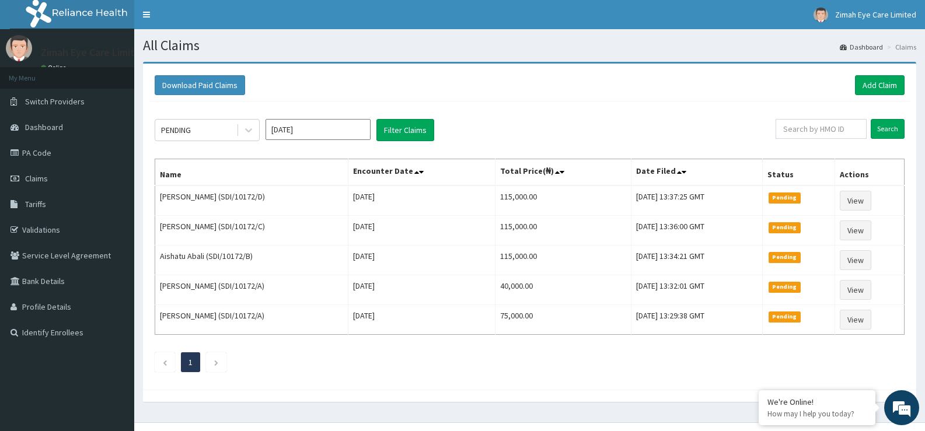
click at [820, 90] on div "Download Paid Claims Add Claim" at bounding box center [530, 85] width 750 height 20
